Goal: Information Seeking & Learning: Compare options

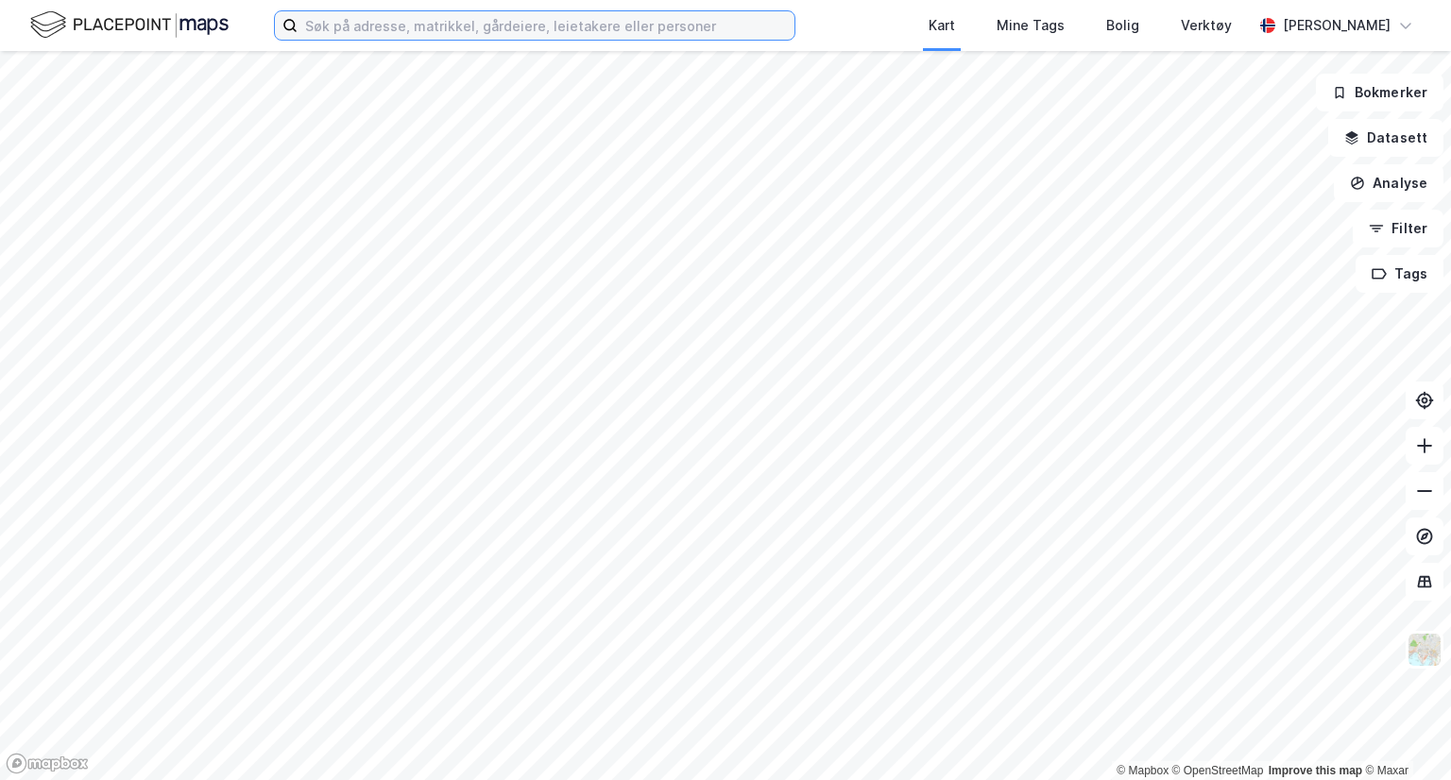
click at [386, 34] on input at bounding box center [546, 25] width 497 height 28
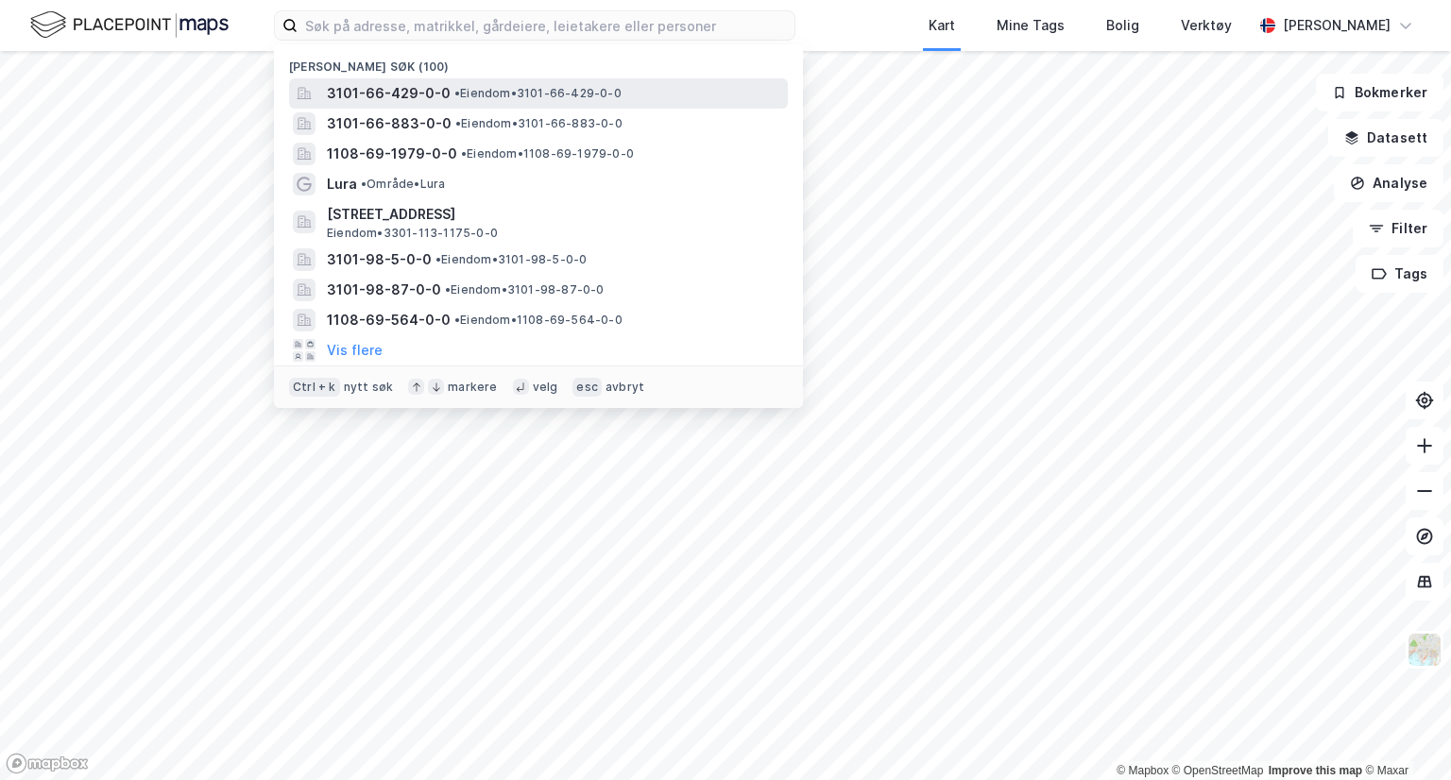
click at [389, 100] on span "3101-66-429-0-0" at bounding box center [389, 93] width 124 height 23
